Goal: Transaction & Acquisition: Purchase product/service

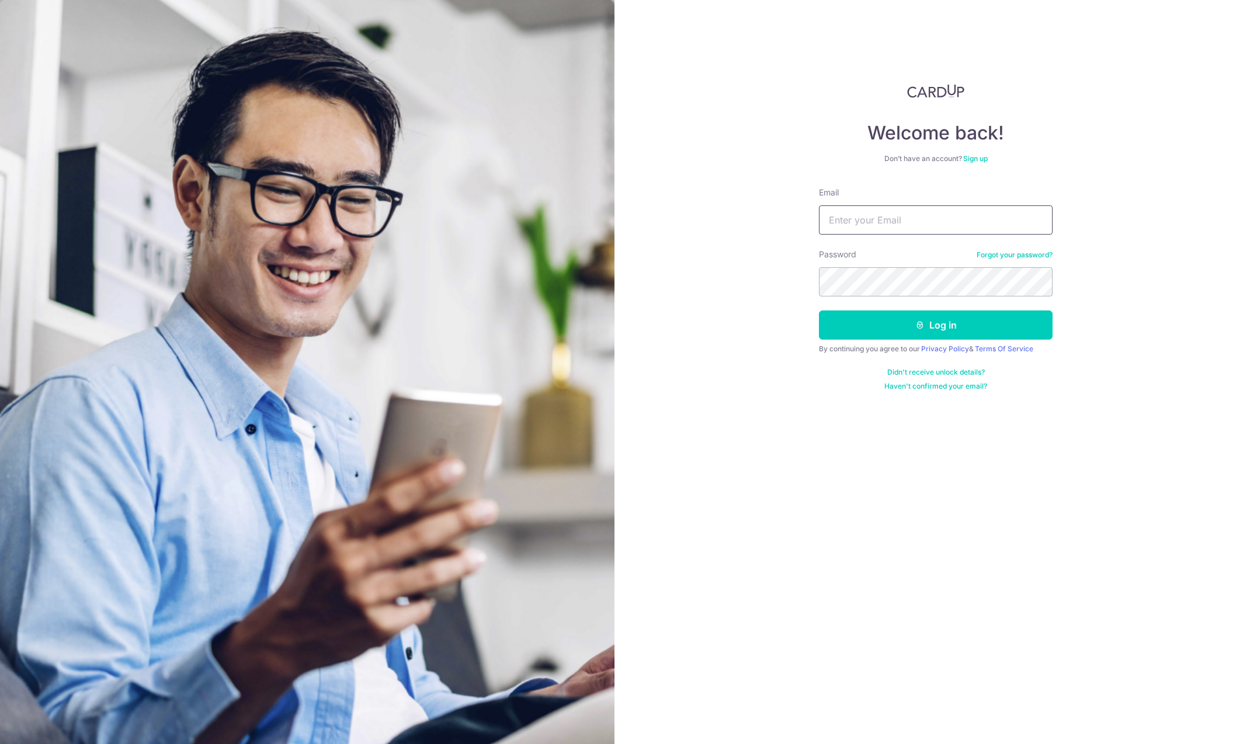
click at [883, 223] on input "Email" at bounding box center [936, 220] width 234 height 29
type input "audrxyasl@gmail.com"
click at [859, 321] on button "Log in" at bounding box center [936, 325] width 234 height 29
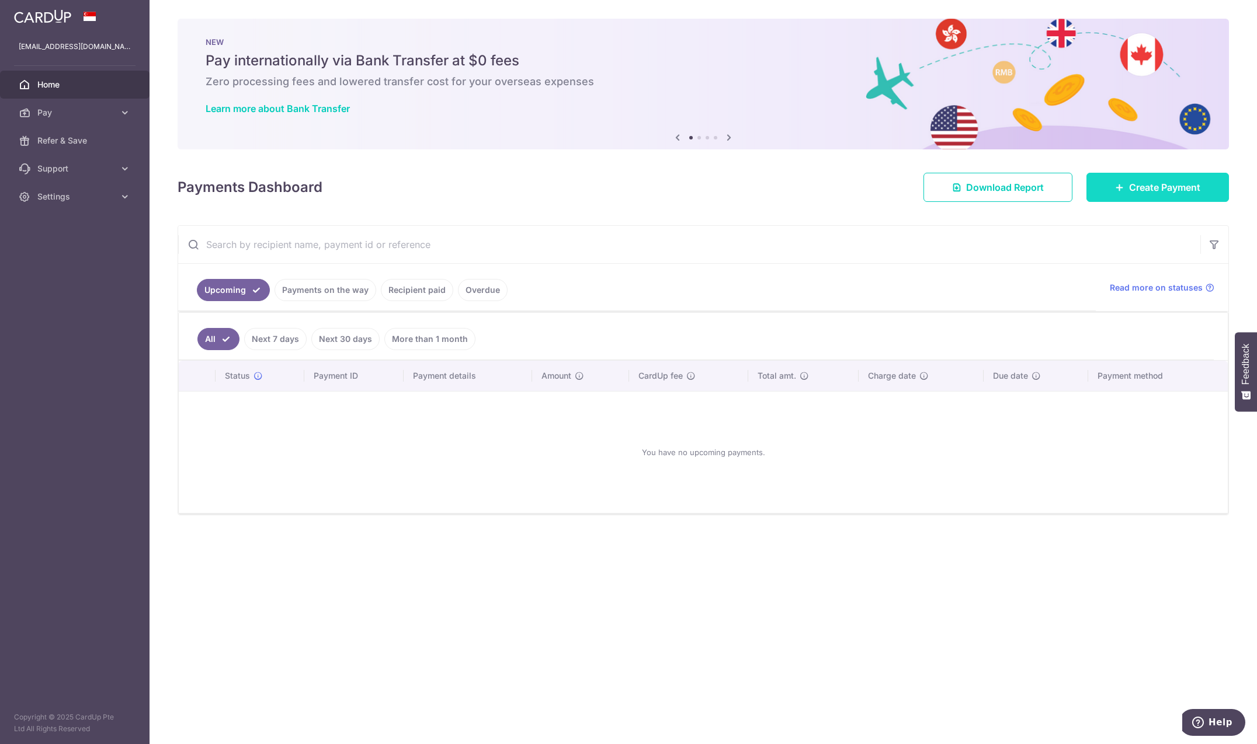
click at [1155, 186] on span "Create Payment" at bounding box center [1164, 187] width 71 height 14
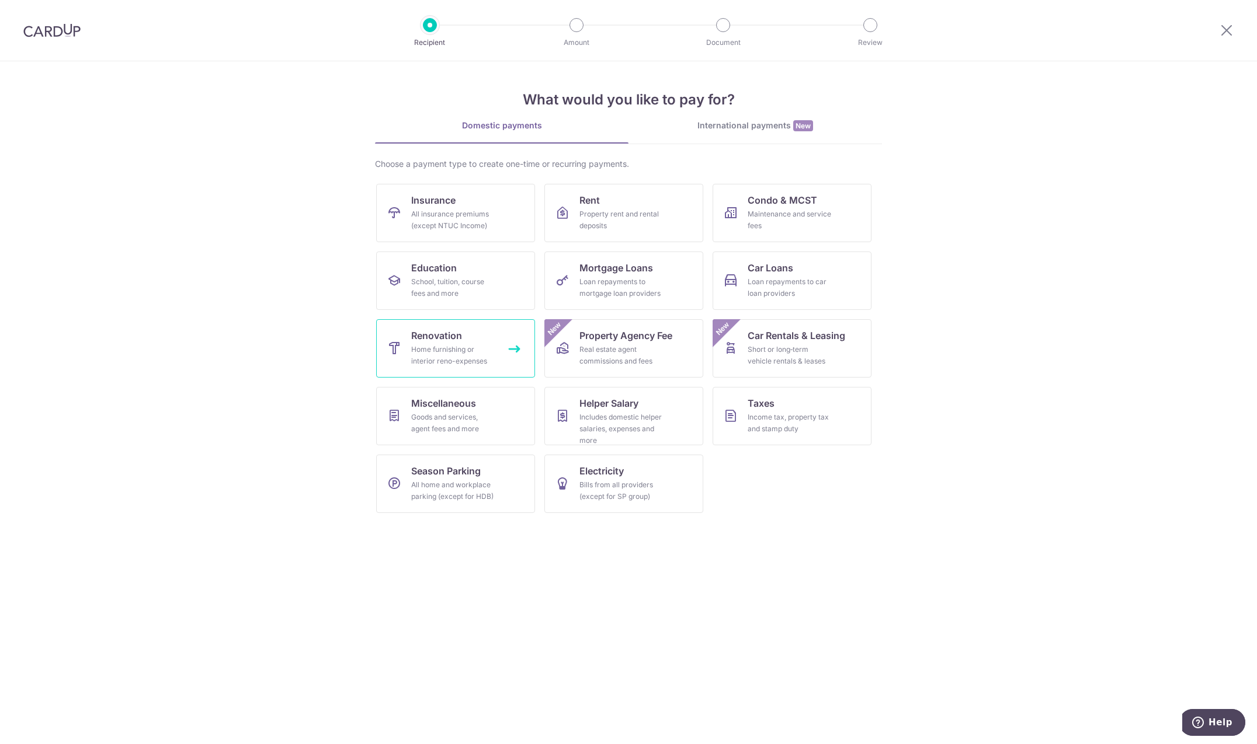
click at [493, 362] on div "Home furnishing or interior reno-expenses" at bounding box center [453, 355] width 84 height 23
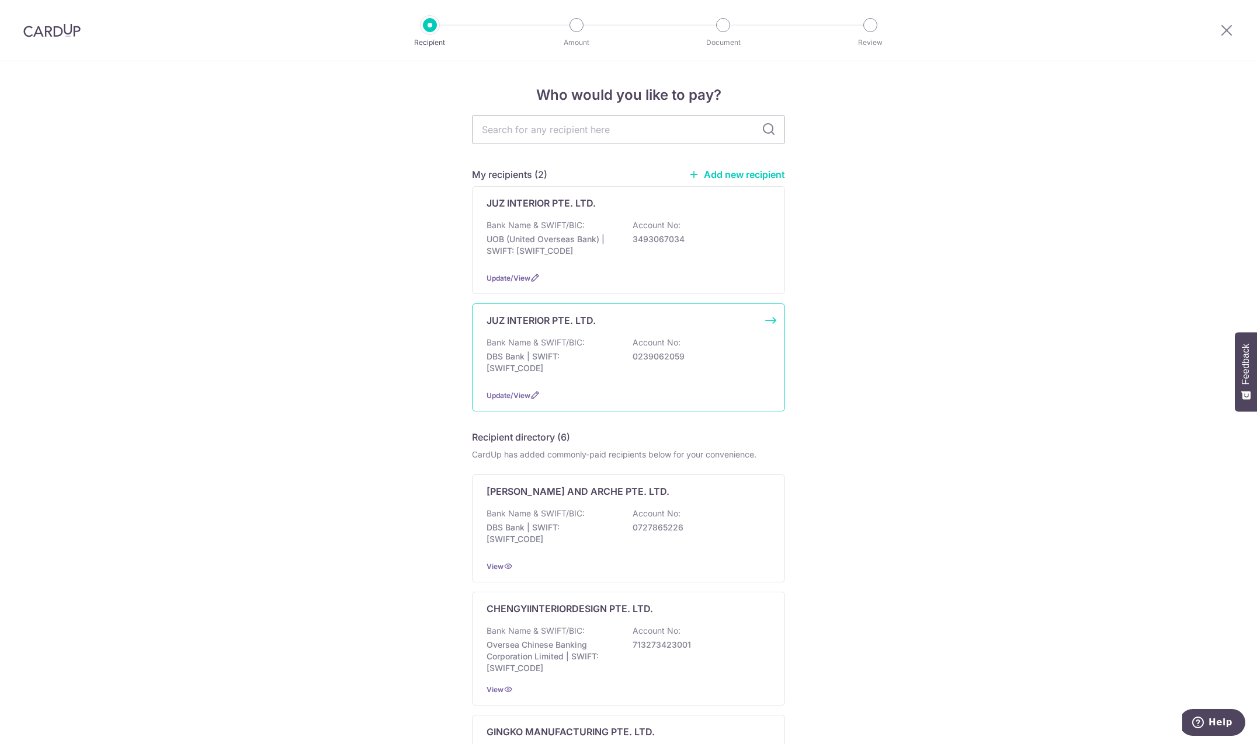
click at [655, 370] on div "Bank Name & SWIFT/BIC: DBS Bank | SWIFT: DBSSSGSGXXX Account No: 0239062059" at bounding box center [628, 358] width 284 height 43
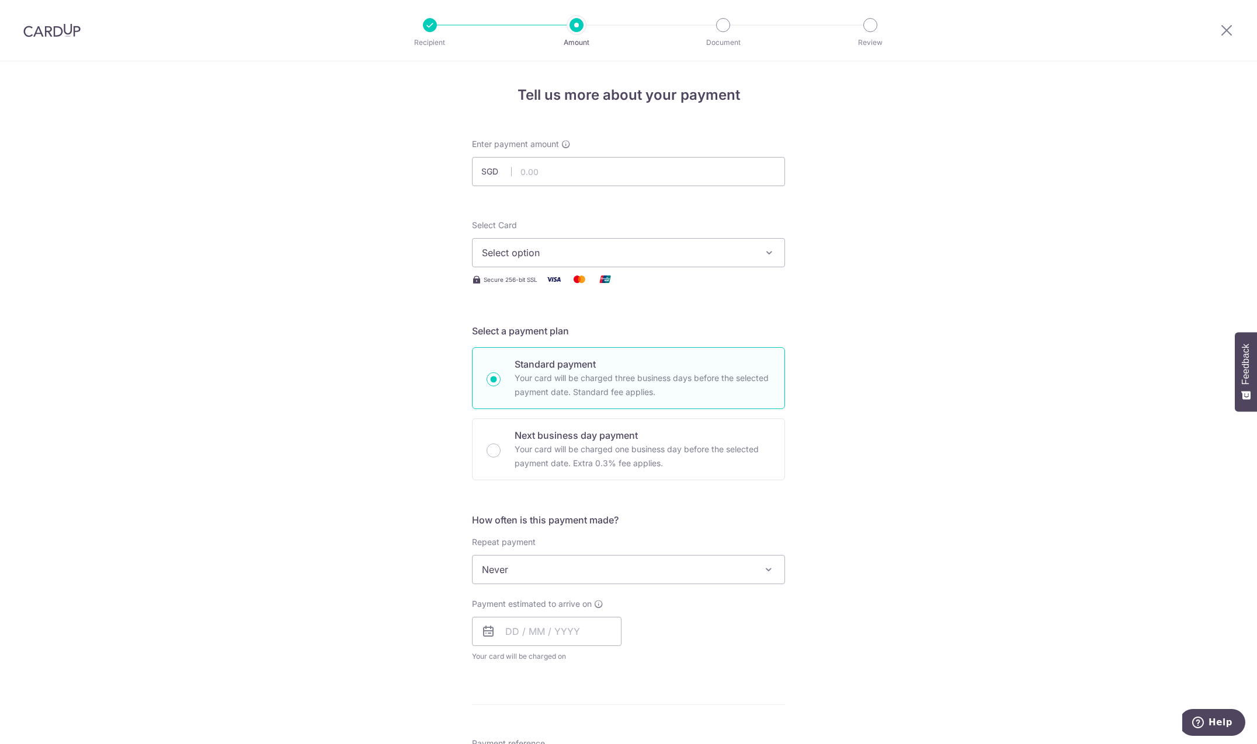
click at [677, 180] on input "text" at bounding box center [628, 171] width 313 height 29
click at [547, 173] on input "text" at bounding box center [628, 171] width 313 height 29
type input "7,100.07"
click at [563, 259] on span "Select option" at bounding box center [618, 253] width 272 height 14
click at [558, 335] on span "**** 2060" at bounding box center [628, 336] width 293 height 14
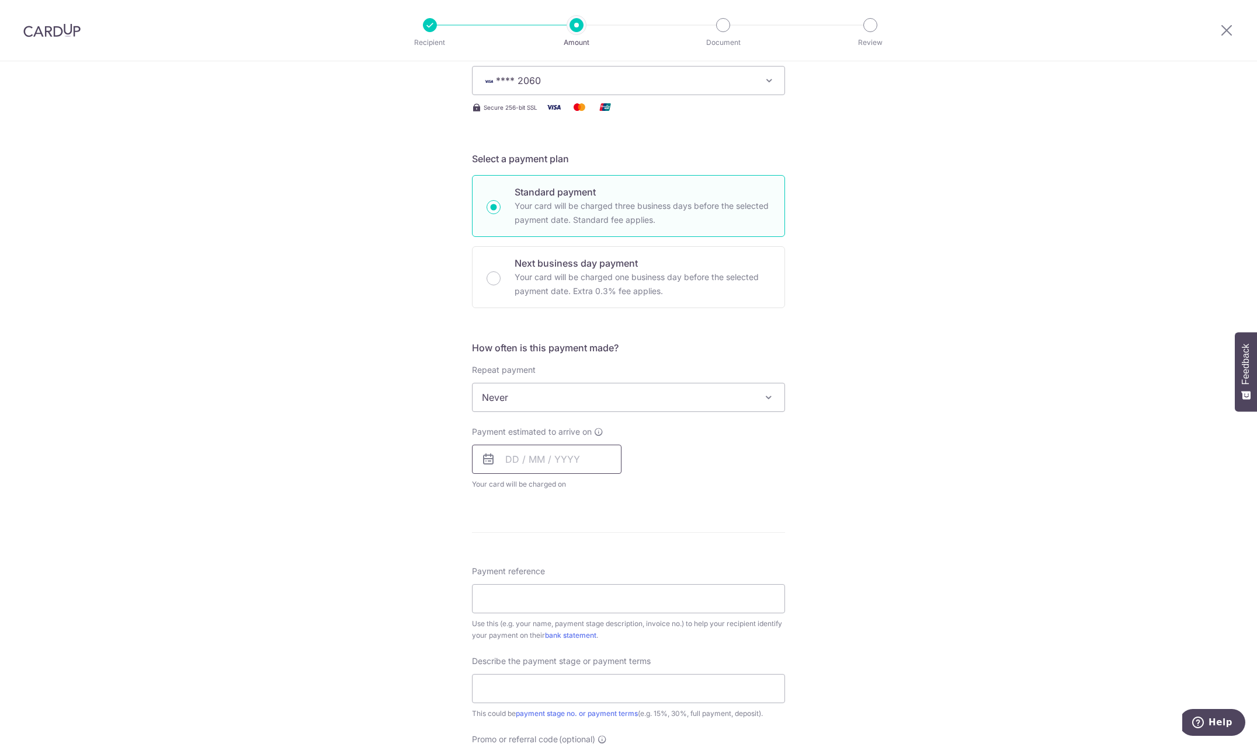
scroll to position [179, 0]
click at [576, 450] on input "text" at bounding box center [546, 453] width 149 height 29
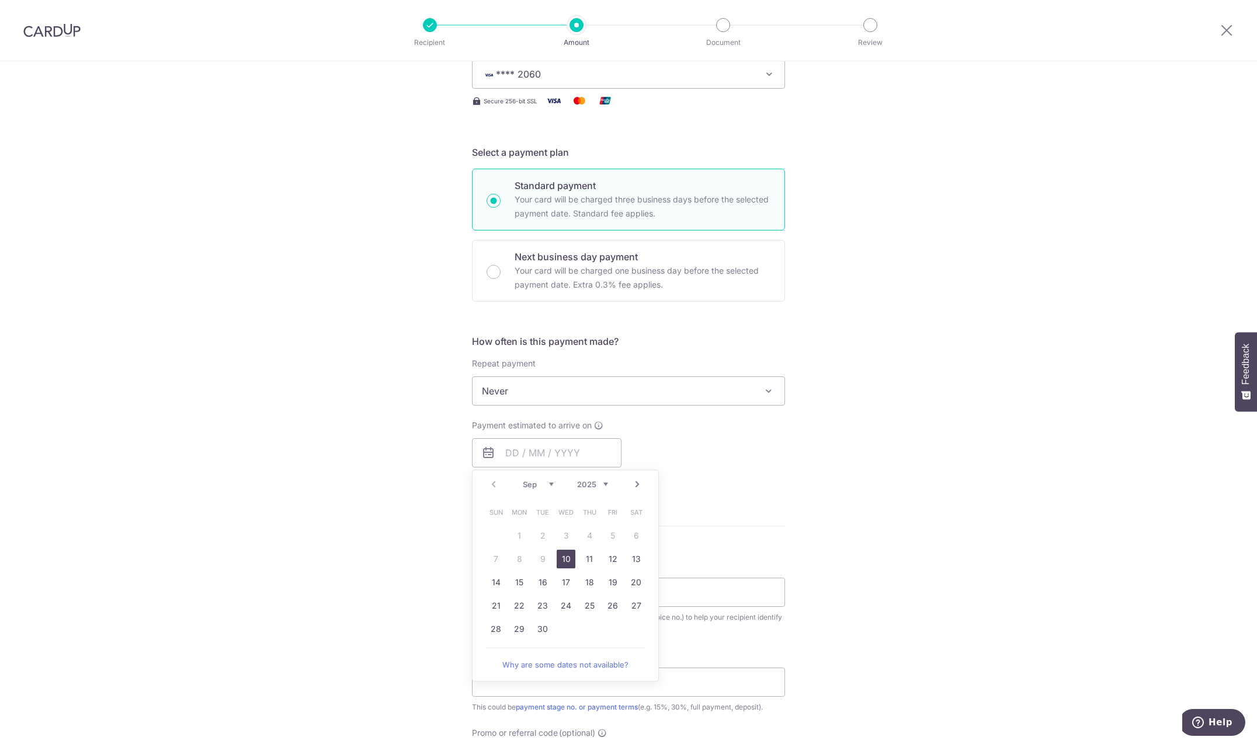
click at [569, 556] on link "10" at bounding box center [565, 559] width 19 height 19
type input "[DATE]"
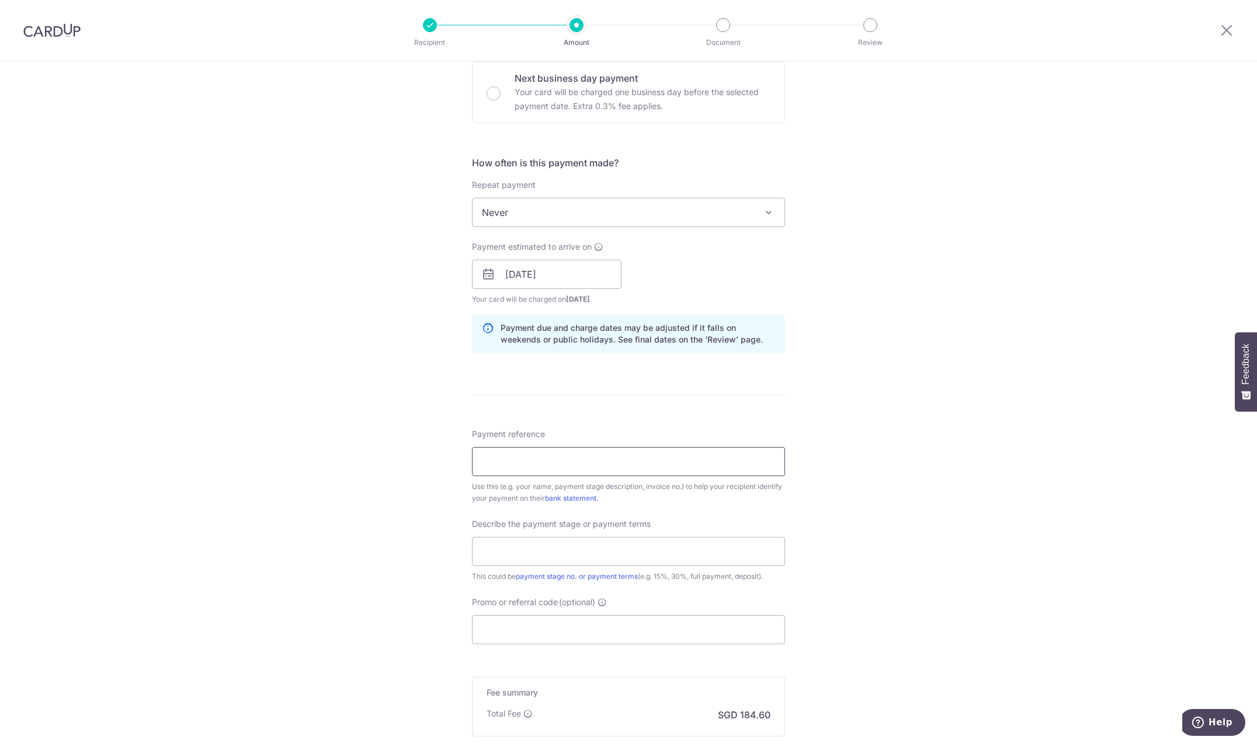
click at [531, 467] on input "Payment reference" at bounding box center [628, 461] width 313 height 29
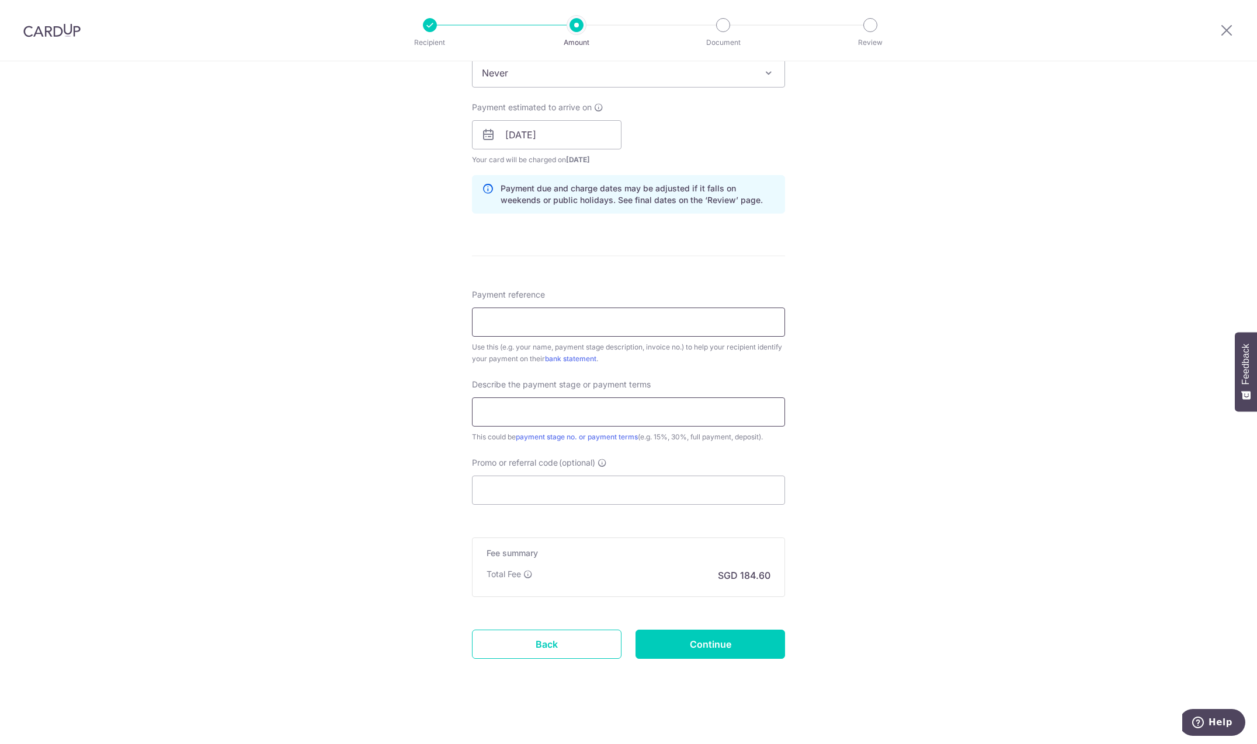
scroll to position [499, 0]
click at [554, 487] on input "Promo or referral code (optional)" at bounding box center [628, 488] width 313 height 29
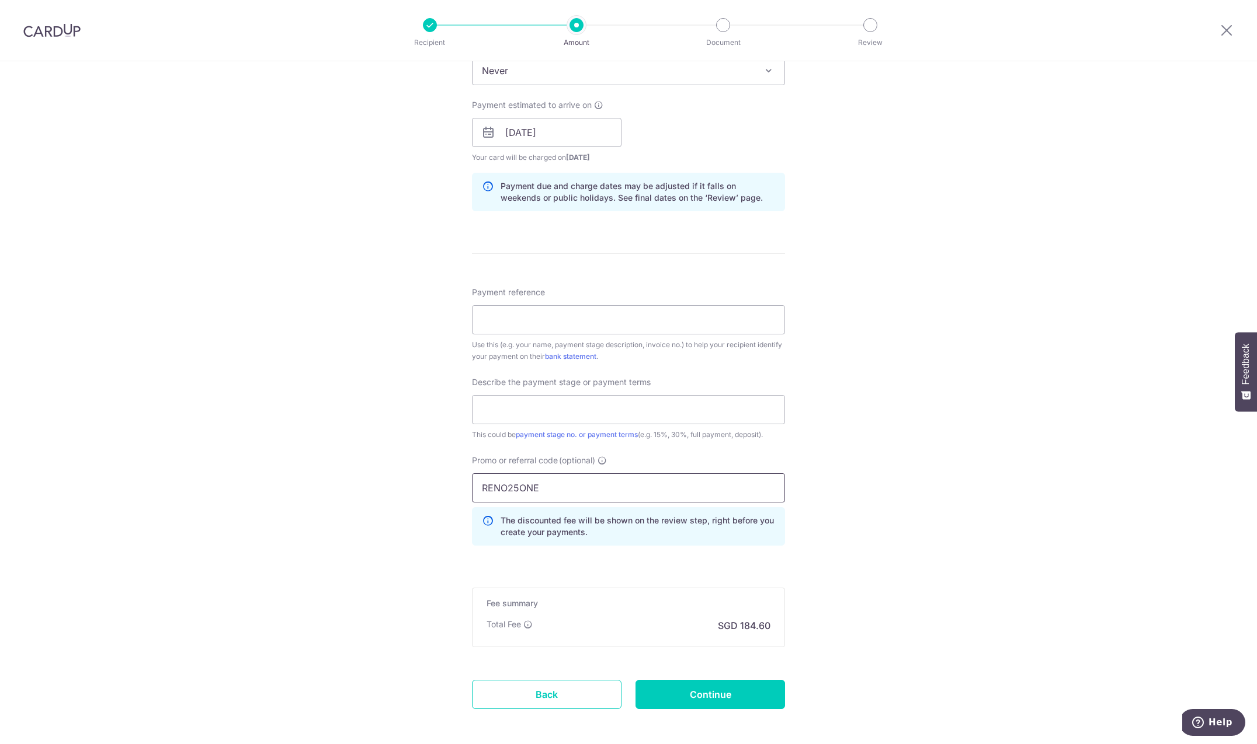
type input "RENO25ONE"
click at [451, 534] on div "Tell us more about your payment Enter payment amount SGD 7,100.07 7100.07 Selec…" at bounding box center [628, 179] width 1257 height 1235
click at [448, 528] on div "Tell us more about your payment Enter payment amount SGD 7,100.07 7100.07 Selec…" at bounding box center [628, 179] width 1257 height 1235
click at [436, 542] on div "Tell us more about your payment Enter payment amount SGD 7,100.07 7100.07 Selec…" at bounding box center [628, 179] width 1257 height 1235
click at [437, 537] on div "Tell us more about your payment Enter payment amount SGD 7,100.07 7100.07 Selec…" at bounding box center [628, 179] width 1257 height 1235
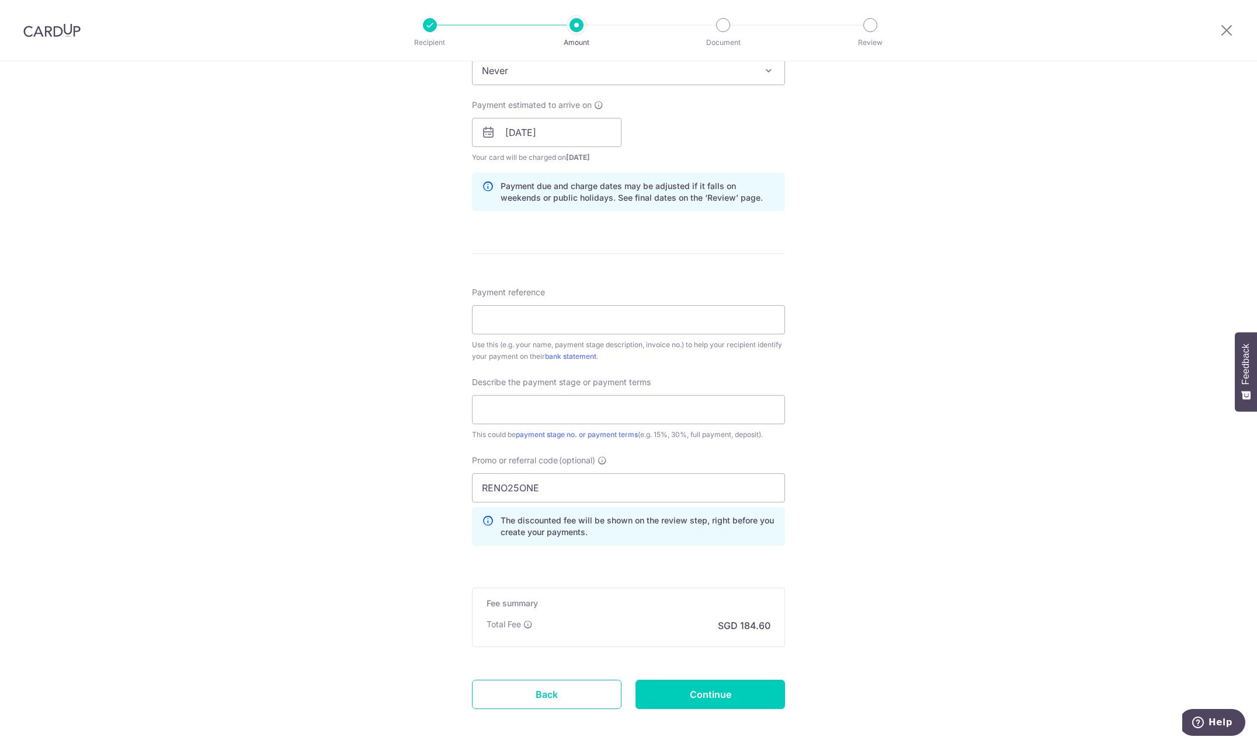
click at [437, 537] on div "Tell us more about your payment Enter payment amount SGD 7,100.07 7100.07 Selec…" at bounding box center [628, 179] width 1257 height 1235
click at [546, 322] on input "Payment reference" at bounding box center [628, 319] width 313 height 29
click at [545, 322] on input "Payment reference" at bounding box center [628, 319] width 313 height 29
type input "xxx"
click at [536, 416] on input "text" at bounding box center [628, 409] width 313 height 29
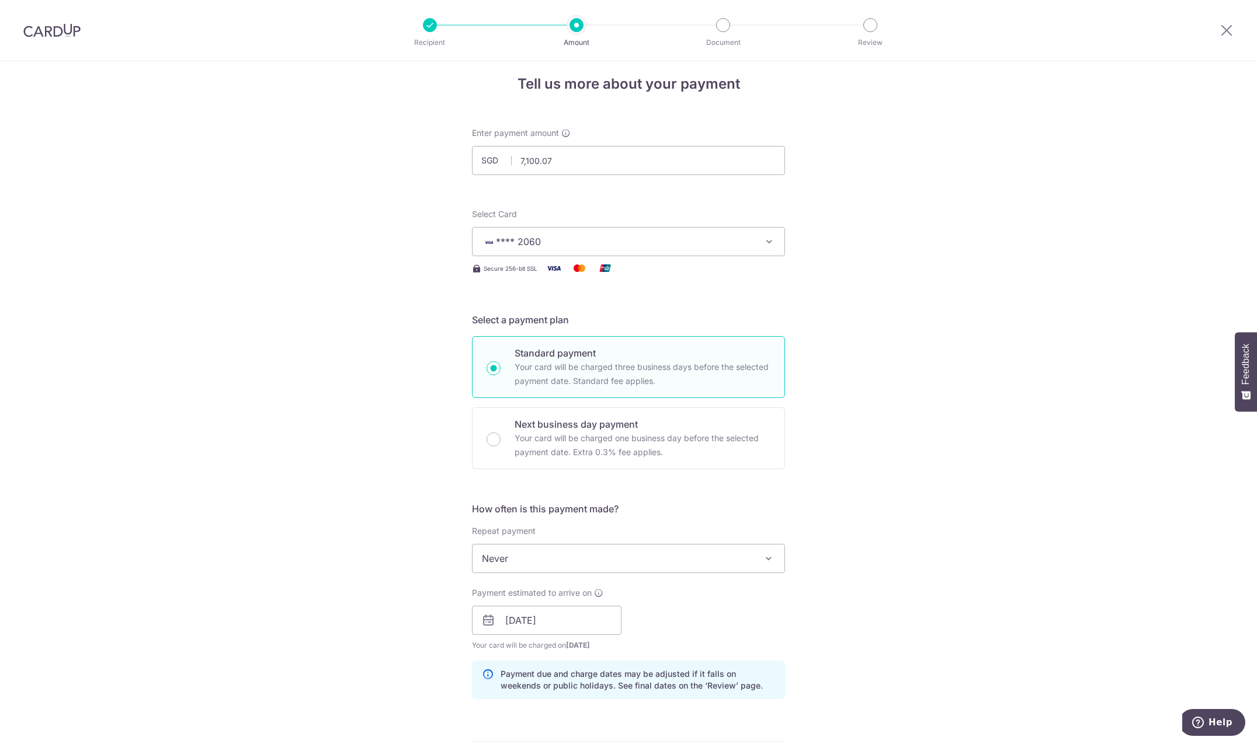
scroll to position [0, 0]
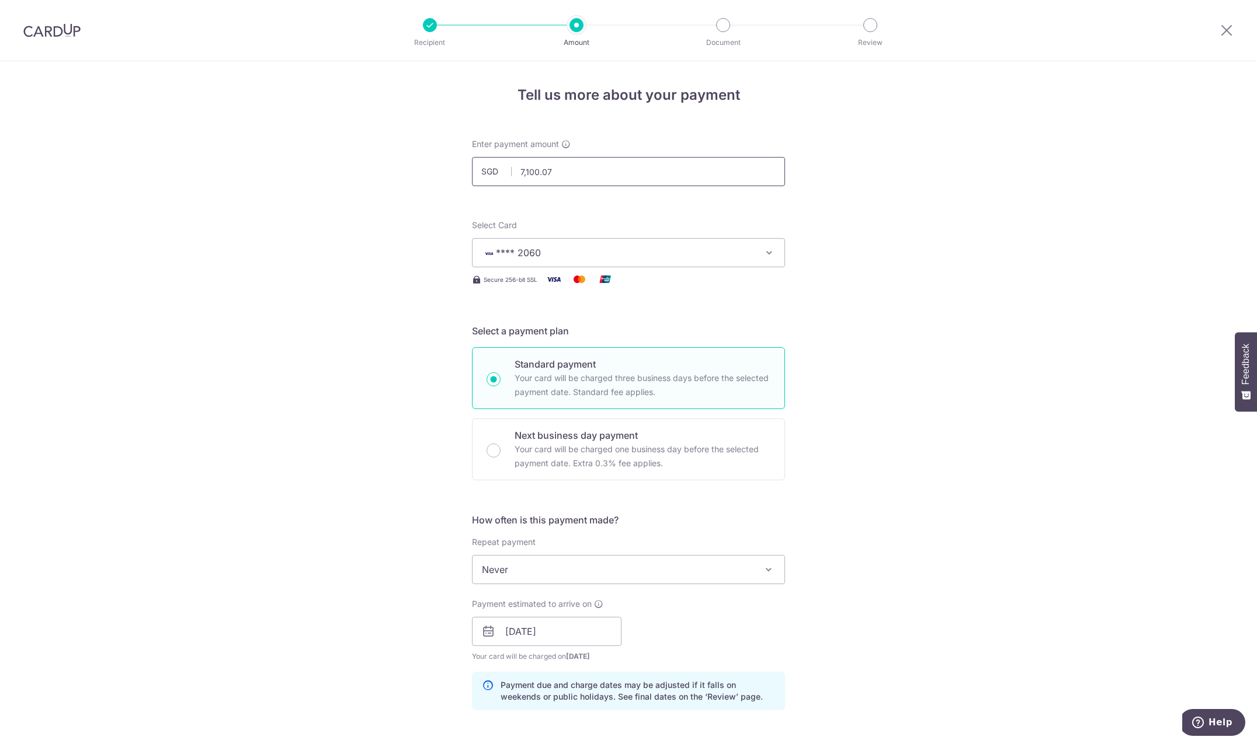
type input "xxx"
drag, startPoint x: 566, startPoint y: 168, endPoint x: 424, endPoint y: 154, distance: 142.6
click at [472, 157] on input "7,100.07" at bounding box center [628, 171] width 313 height 29
click at [360, 286] on div "Tell us more about your payment Enter payment amount SGD 1 7100.07 Select Card …" at bounding box center [628, 678] width 1257 height 1235
type input "1.00"
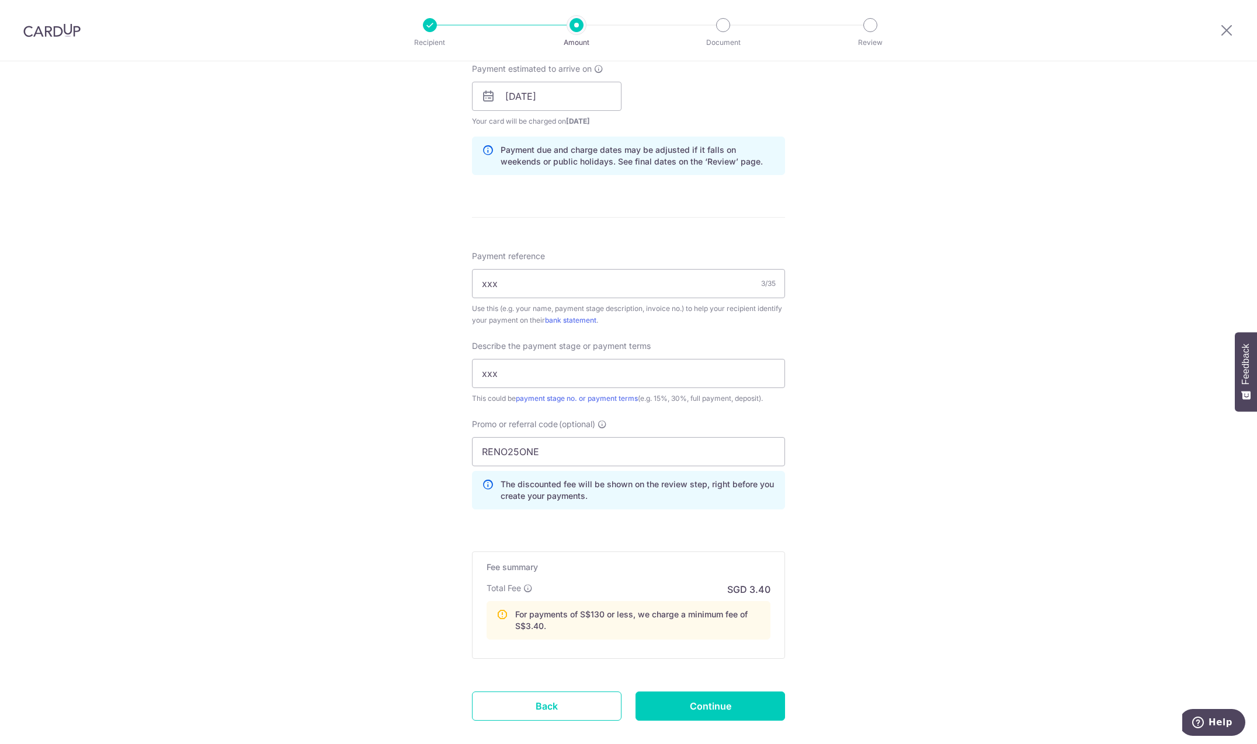
scroll to position [536, 0]
drag, startPoint x: 746, startPoint y: 701, endPoint x: 627, endPoint y: 557, distance: 187.0
click at [627, 557] on form "Enter payment amount SGD 1.00 1.00 Select Card **** 2060 Add credit card Your C…" at bounding box center [628, 177] width 313 height 1151
click at [702, 698] on input "Continue" at bounding box center [709, 705] width 149 height 29
type input "Create Schedule"
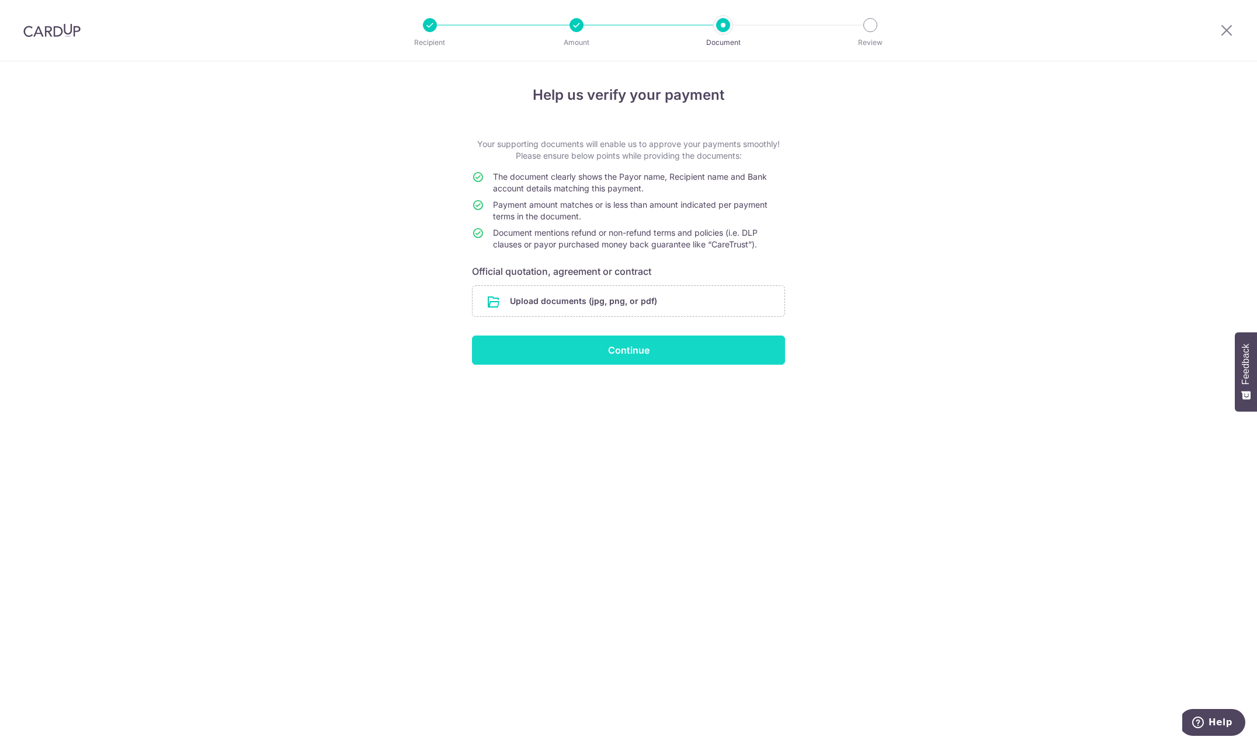
click at [616, 356] on input "Continue" at bounding box center [628, 350] width 313 height 29
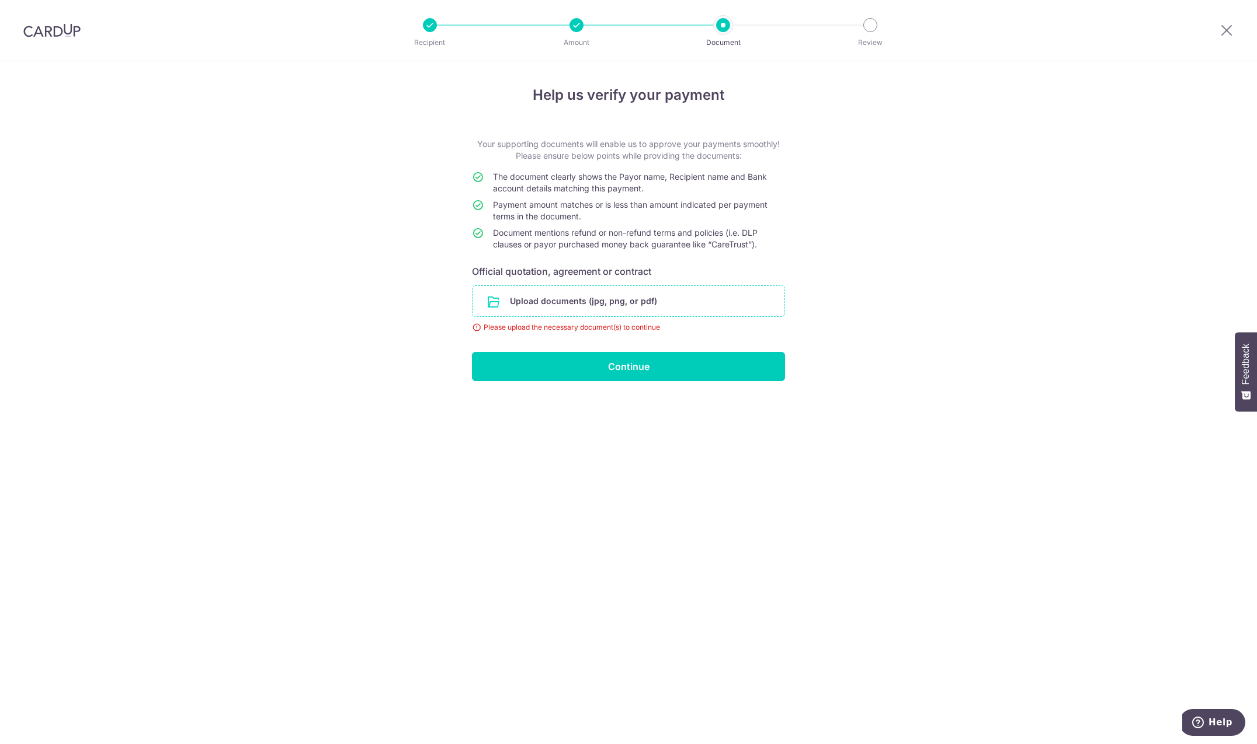
click at [589, 301] on input "file" at bounding box center [628, 301] width 312 height 30
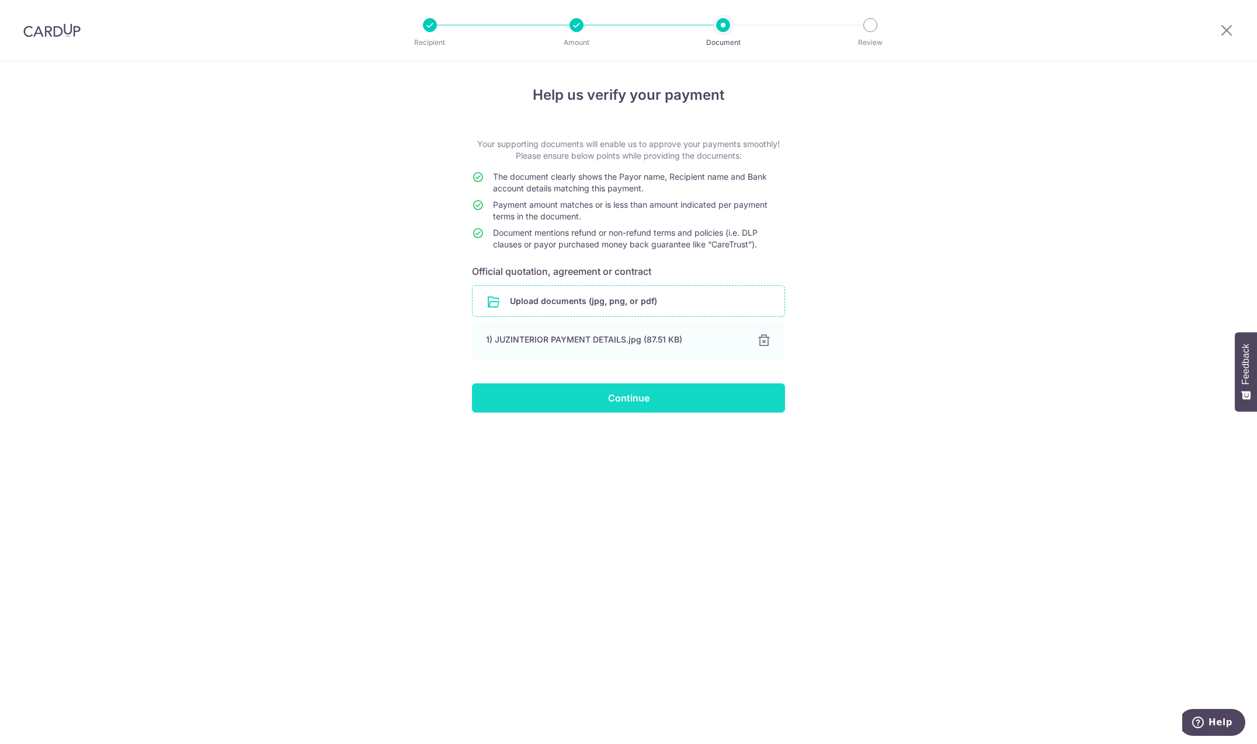
click at [620, 401] on input "Continue" at bounding box center [628, 398] width 313 height 29
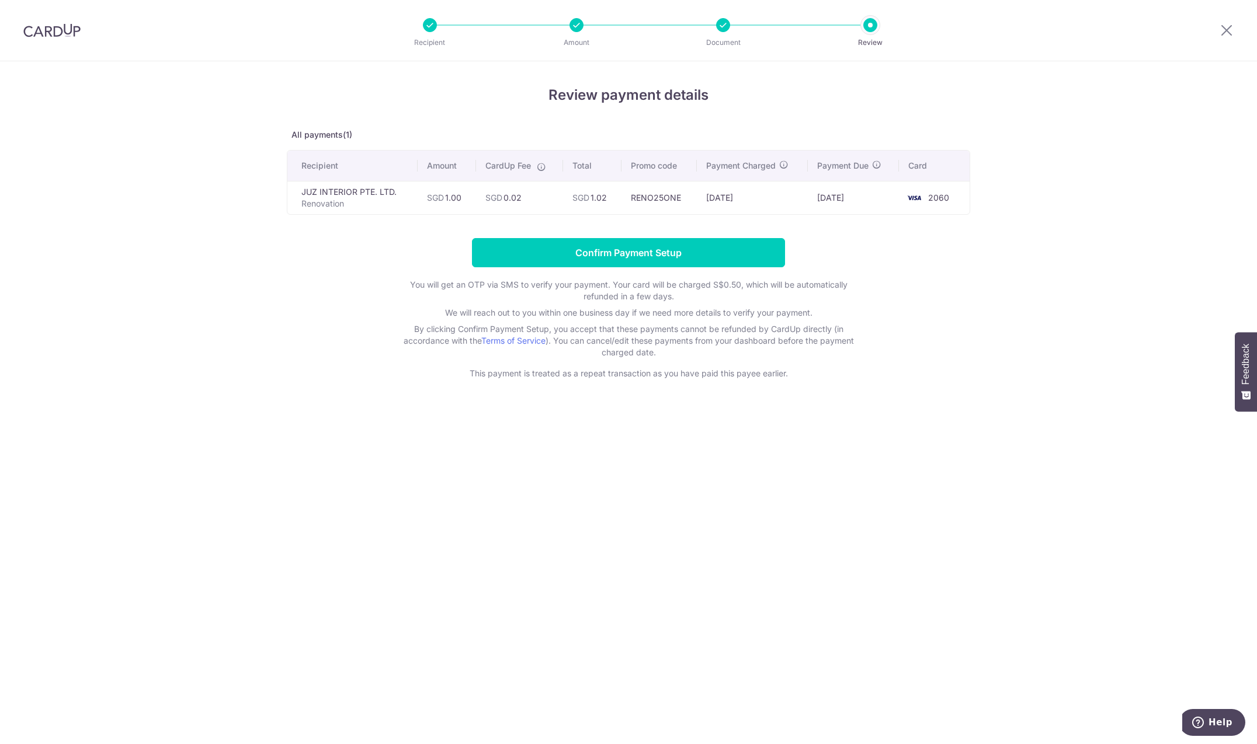
click at [1235, 24] on div at bounding box center [1226, 30] width 61 height 61
click at [1220, 31] on icon at bounding box center [1226, 30] width 14 height 15
